Goal: Task Accomplishment & Management: Complete application form

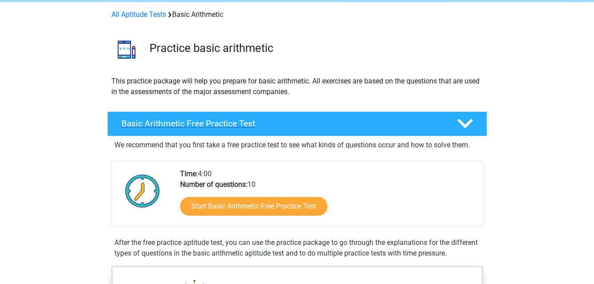
scroll to position [44, 0]
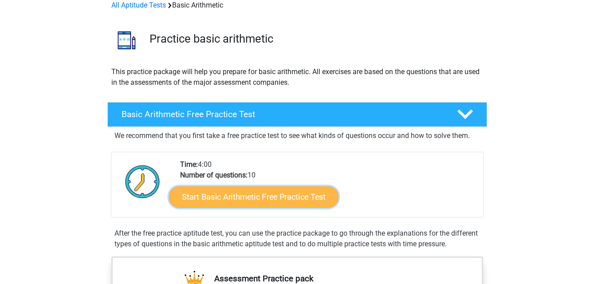
click at [241, 197] on link "Start Basic Arithmetic Free Practice Test" at bounding box center [253, 196] width 169 height 21
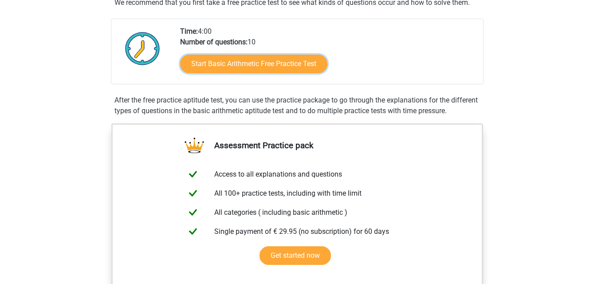
scroll to position [133, 0]
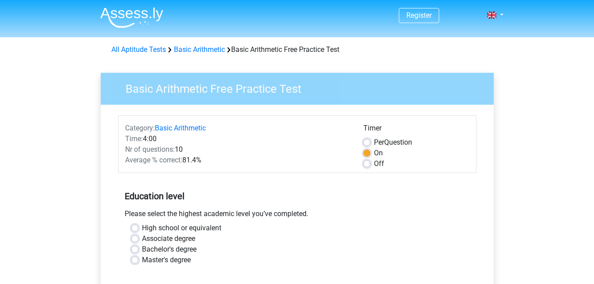
drag, startPoint x: 0, startPoint y: 0, endPoint x: 181, endPoint y: 17, distance: 181.8
click at [245, 52] on div "All Aptitude Tests Basic Arithmetic Basic Arithmetic Free Practice Test" at bounding box center [297, 49] width 379 height 11
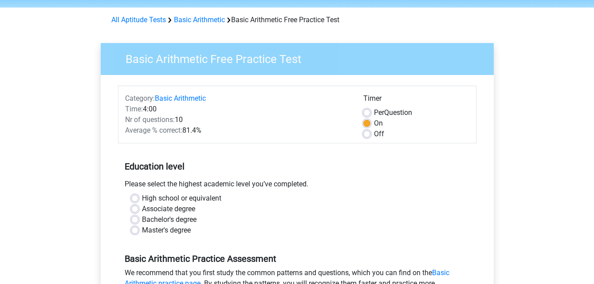
scroll to position [44, 0]
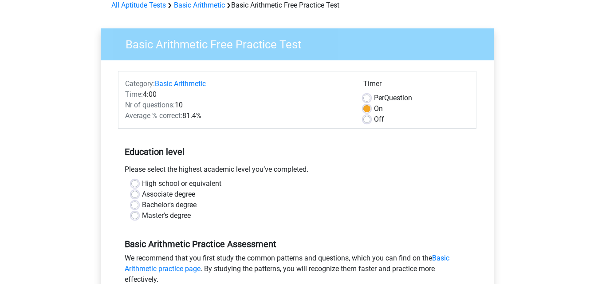
click at [145, 207] on label "Bachelor's degree" at bounding box center [169, 205] width 55 height 11
click at [138, 207] on input "Bachelor's degree" at bounding box center [134, 204] width 7 height 9
radio input "true"
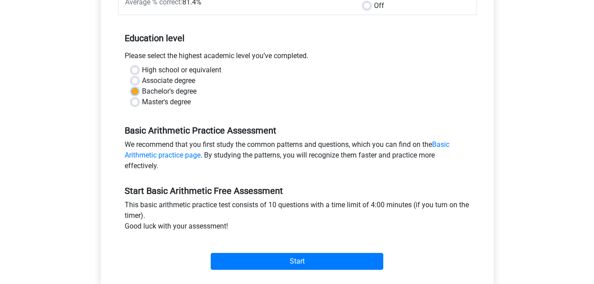
scroll to position [310, 0]
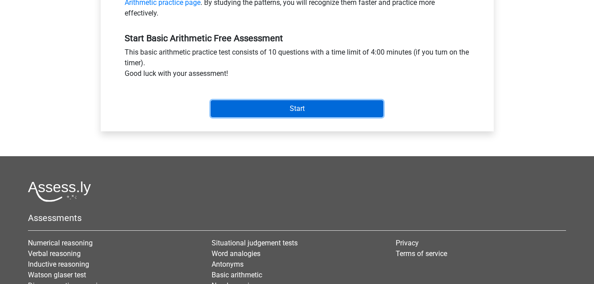
click at [289, 110] on input "Start" at bounding box center [297, 108] width 173 height 17
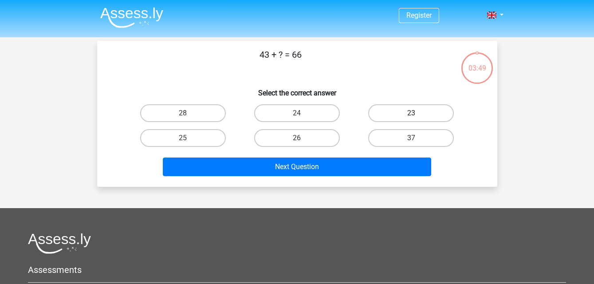
click at [413, 111] on label "23" at bounding box center [411, 113] width 86 height 18
click at [413, 113] on input "23" at bounding box center [414, 116] width 6 height 6
radio input "true"
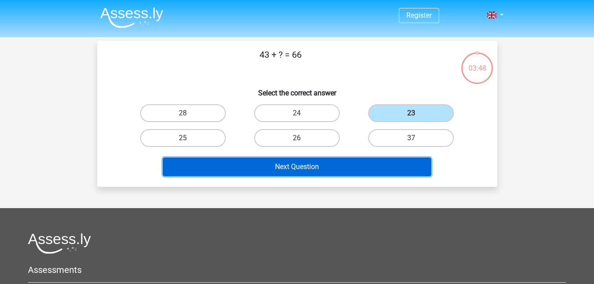
click at [364, 163] on button "Next Question" at bounding box center [297, 166] width 268 height 19
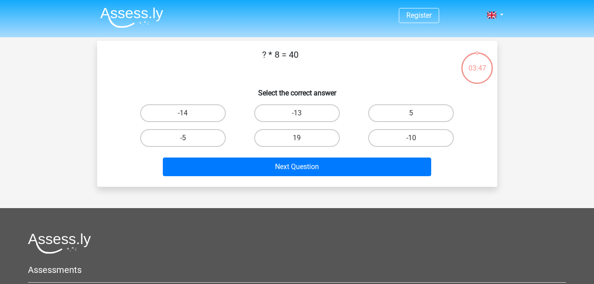
scroll to position [41, 0]
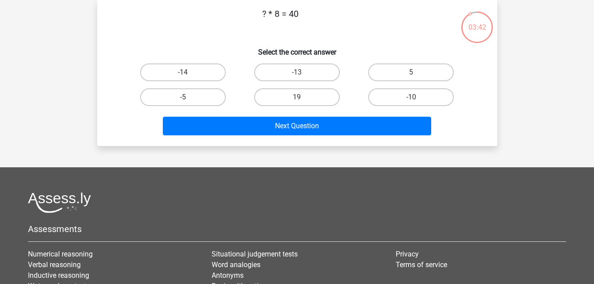
click at [418, 72] on label "5" at bounding box center [411, 72] width 86 height 18
click at [417, 72] on input "5" at bounding box center [414, 75] width 6 height 6
radio input "true"
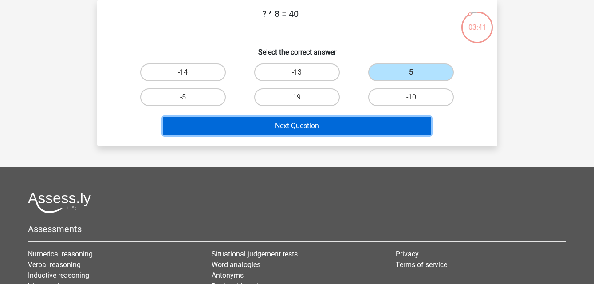
click at [371, 126] on button "Next Question" at bounding box center [297, 126] width 268 height 19
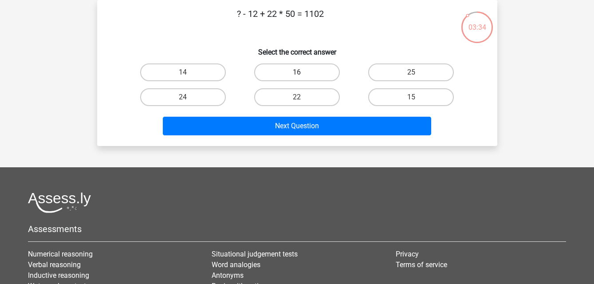
scroll to position [0, 0]
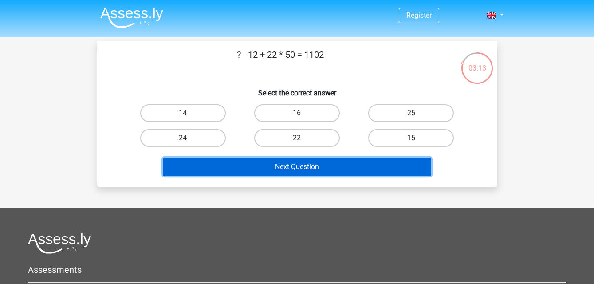
click at [319, 162] on button "Next Question" at bounding box center [297, 166] width 268 height 19
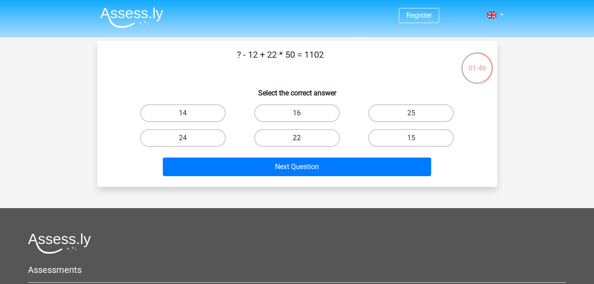
click at [289, 135] on label "22" at bounding box center [297, 138] width 86 height 18
click at [297, 138] on input "22" at bounding box center [300, 141] width 6 height 6
radio input "true"
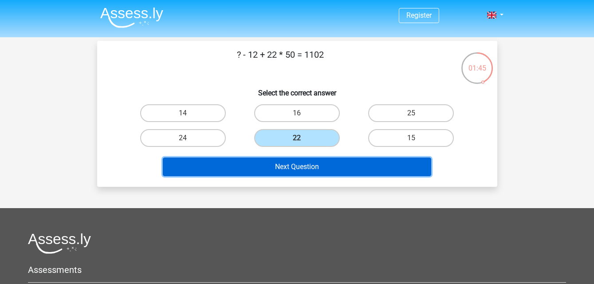
click at [303, 164] on button "Next Question" at bounding box center [297, 166] width 268 height 19
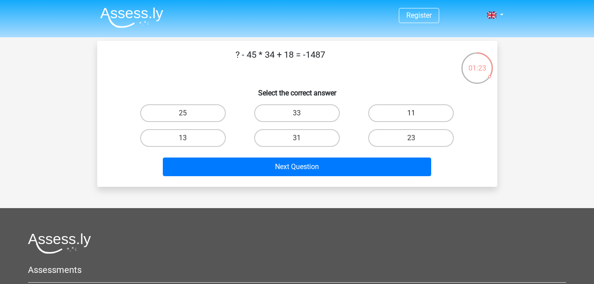
click at [402, 108] on label "11" at bounding box center [411, 113] width 86 height 18
click at [411, 113] on input "11" at bounding box center [414, 116] width 6 height 6
radio input "true"
click at [200, 135] on label "13" at bounding box center [183, 138] width 86 height 18
click at [188, 138] on input "13" at bounding box center [186, 141] width 6 height 6
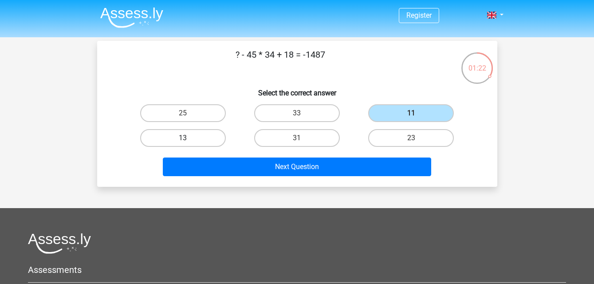
radio input "true"
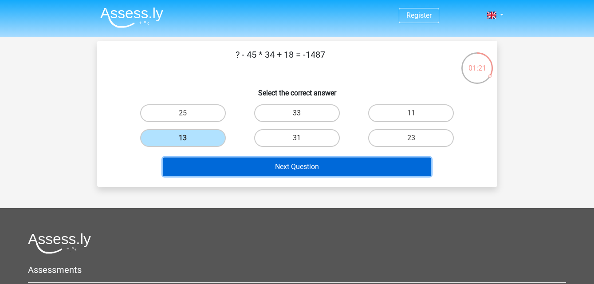
click at [197, 162] on button "Next Question" at bounding box center [297, 166] width 268 height 19
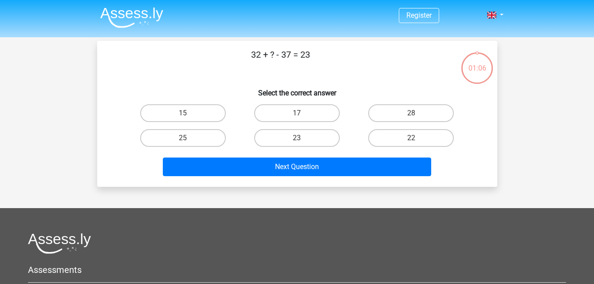
scroll to position [41, 0]
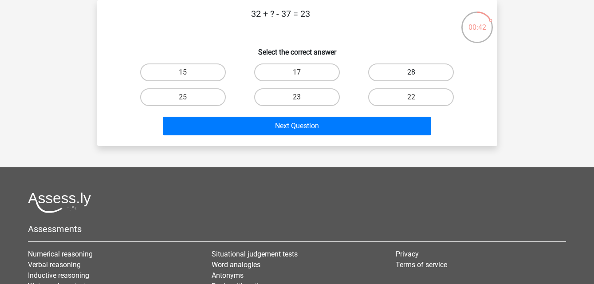
click at [397, 64] on label "28" at bounding box center [411, 72] width 86 height 18
click at [411, 72] on input "28" at bounding box center [414, 75] width 6 height 6
radio input "true"
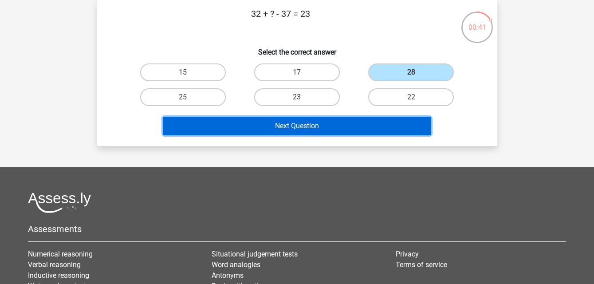
click at [375, 121] on button "Next Question" at bounding box center [297, 126] width 268 height 19
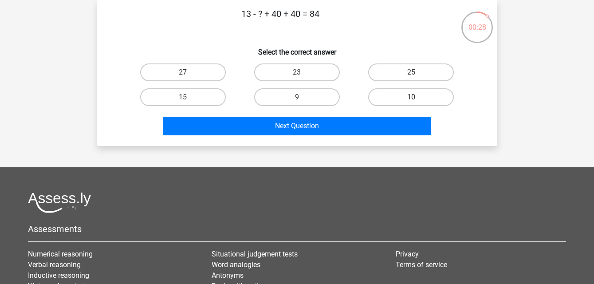
click at [384, 90] on label "10" at bounding box center [411, 97] width 86 height 18
click at [411, 97] on input "10" at bounding box center [414, 100] width 6 height 6
radio input "true"
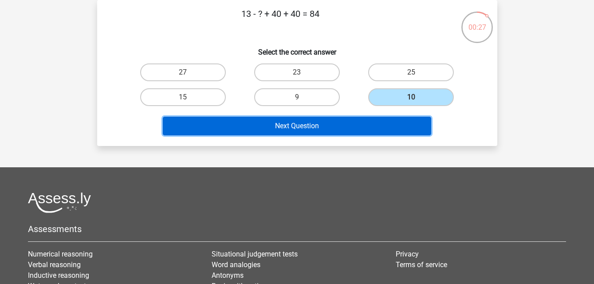
click at [392, 126] on button "Next Question" at bounding box center [297, 126] width 268 height 19
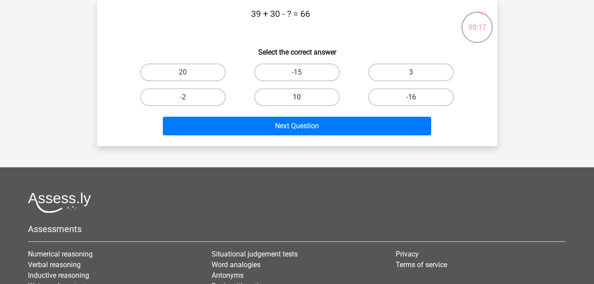
click at [323, 100] on label "10" at bounding box center [297, 97] width 86 height 18
click at [302, 100] on input "10" at bounding box center [300, 100] width 6 height 6
radio input "true"
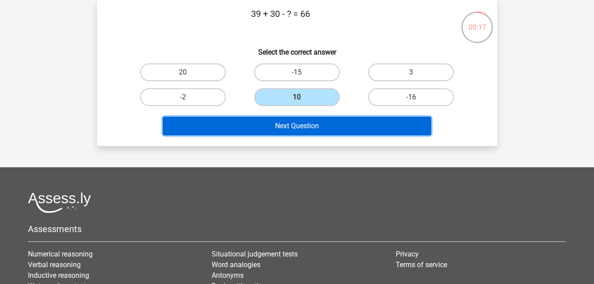
click at [317, 122] on button "Next Question" at bounding box center [297, 126] width 268 height 19
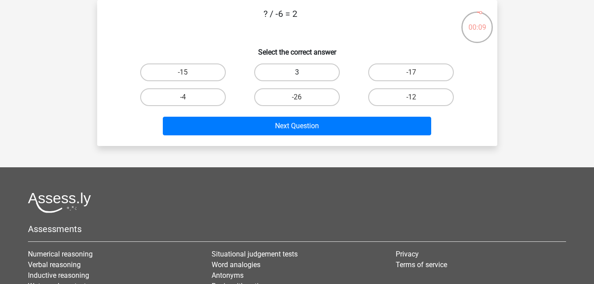
drag, startPoint x: 291, startPoint y: 66, endPoint x: 290, endPoint y: 72, distance: 6.0
click at [292, 66] on label "3" at bounding box center [297, 72] width 86 height 18
click at [297, 72] on input "3" at bounding box center [300, 75] width 6 height 6
radio input "true"
click at [431, 97] on label "-12" at bounding box center [411, 97] width 86 height 18
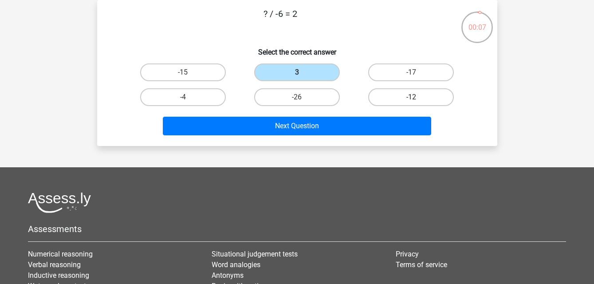
click at [417, 97] on input "-12" at bounding box center [414, 100] width 6 height 6
radio input "true"
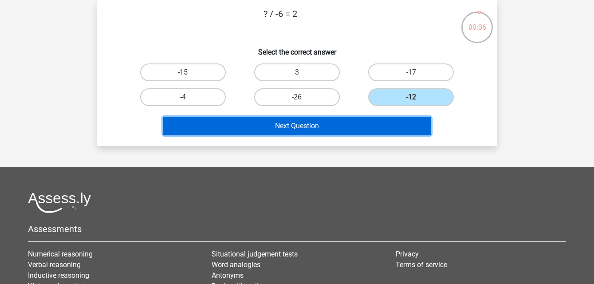
click at [411, 121] on button "Next Question" at bounding box center [297, 126] width 268 height 19
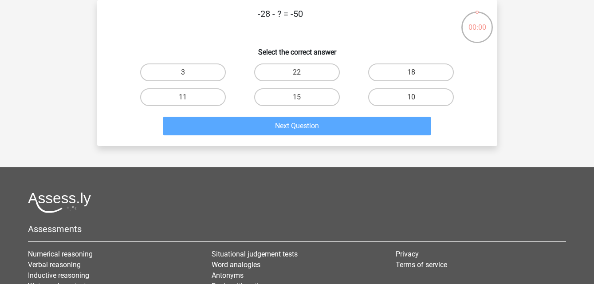
scroll to position [0, 0]
